Goal: Task Accomplishment & Management: Use online tool/utility

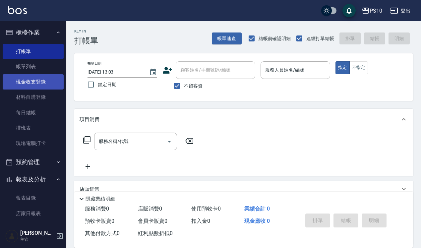
click at [49, 82] on link "現金收支登錄" at bounding box center [33, 81] width 61 height 15
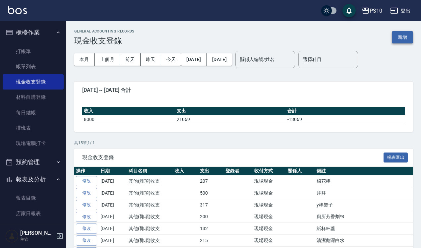
click at [405, 35] on button "新增" at bounding box center [402, 37] width 21 height 12
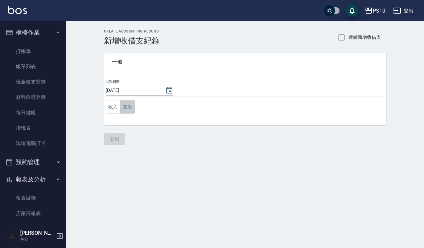
click at [123, 109] on button "支出" at bounding box center [127, 107] width 15 height 14
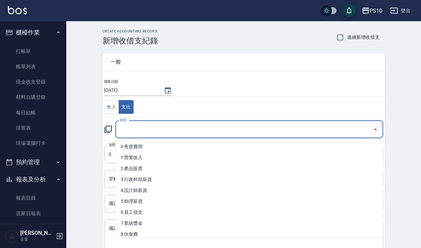
click at [135, 133] on input "科目" at bounding box center [244, 130] width 252 height 12
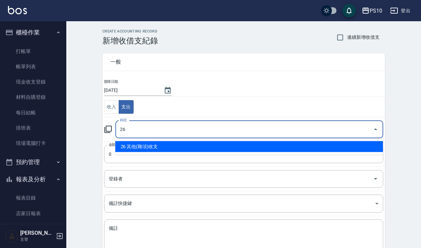
click at [148, 144] on li "26 其他(雜項)收支" at bounding box center [249, 146] width 268 height 11
type input "26 其他(雜項)收支"
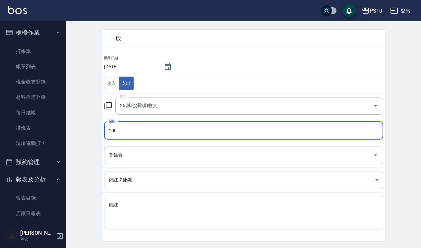
scroll to position [45, 0]
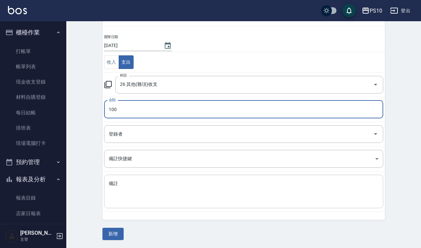
type input "100"
click at [147, 201] on textarea "備註" at bounding box center [244, 191] width 270 height 23
type textarea "t"
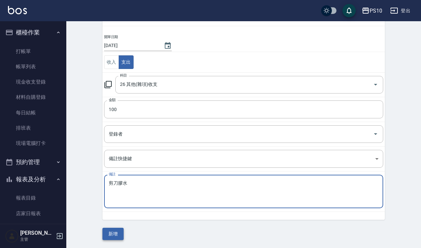
type textarea "剪刀膠水"
click at [117, 236] on button "新增" at bounding box center [112, 234] width 21 height 12
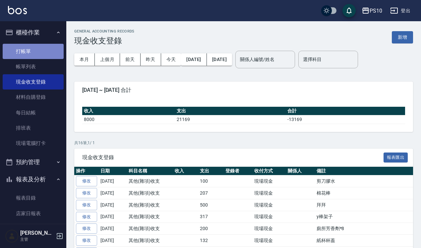
click at [34, 50] on link "打帳單" at bounding box center [33, 51] width 61 height 15
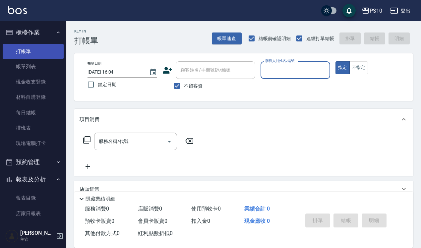
type button "true"
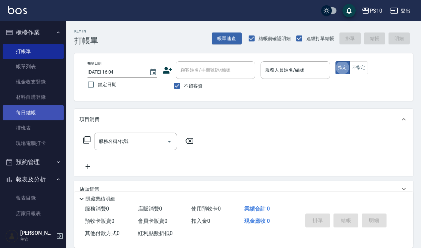
drag, startPoint x: 38, startPoint y: 48, endPoint x: 19, endPoint y: 120, distance: 73.9
